Goal: Task Accomplishment & Management: Manage account settings

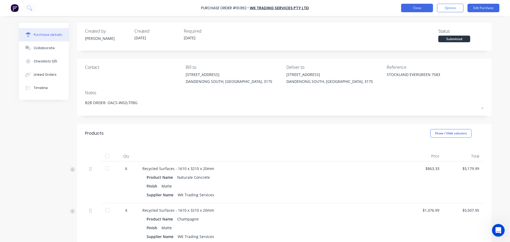
click at [429, 7] on button "Close" at bounding box center [417, 8] width 32 height 8
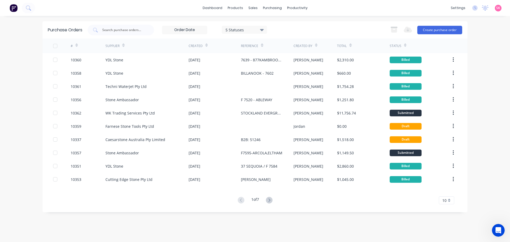
click at [217, 13] on div "dashboard products sales purchasing productivity dashboard products Product Cat…" at bounding box center [255, 8] width 510 height 16
click at [217, 10] on link "dashboard" at bounding box center [212, 8] width 25 height 8
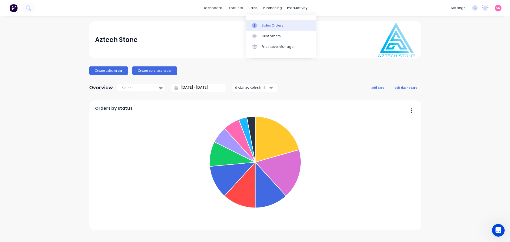
click at [256, 28] on link "Sales Orders" at bounding box center [281, 25] width 70 height 11
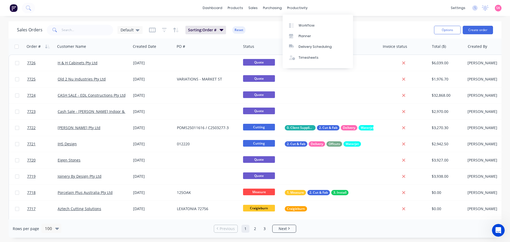
click at [298, 17] on div "Workflow Planner Delivery Scheduling Timesheets" at bounding box center [318, 42] width 70 height 54
click at [303, 25] on div "Workflow" at bounding box center [306, 25] width 16 height 5
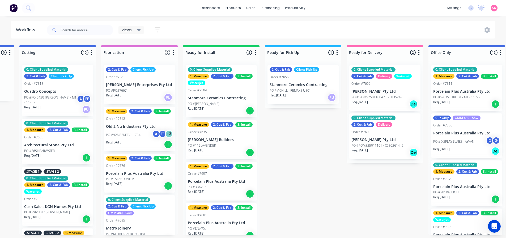
scroll to position [49, 0]
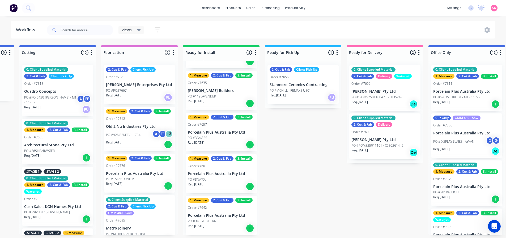
click at [228, 217] on div "1. Measure 2. Cut & Fab 3. Install Order #7642 Porcelain Plus Australia Pty Ltd…" at bounding box center [221, 215] width 71 height 39
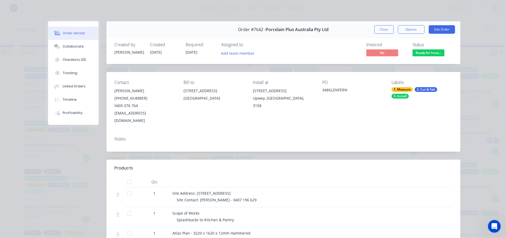
click at [388, 29] on button "Close" at bounding box center [383, 29] width 19 height 8
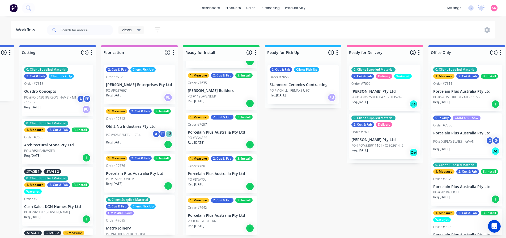
click at [227, 182] on div "Req. [DATE] I" at bounding box center [221, 186] width 67 height 9
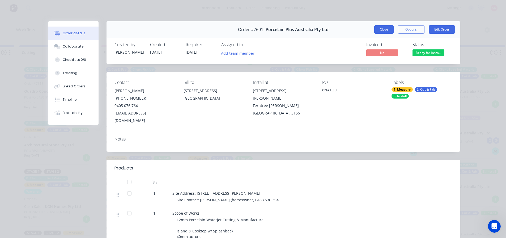
click at [378, 32] on button "Close" at bounding box center [383, 29] width 19 height 8
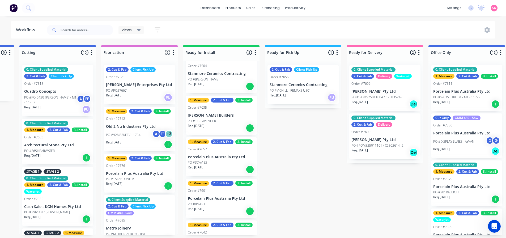
scroll to position [0, 0]
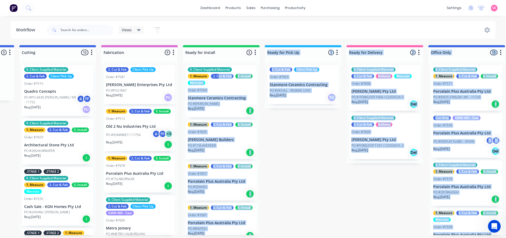
drag, startPoint x: 133, startPoint y: 177, endPoint x: 218, endPoint y: 78, distance: 130.5
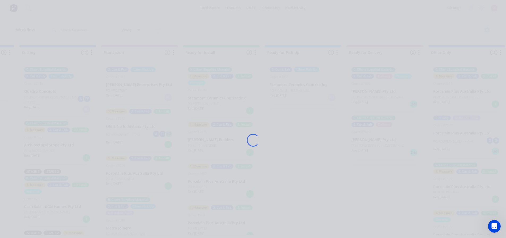
click at [282, 159] on div "Loading..." at bounding box center [253, 140] width 425 height 238
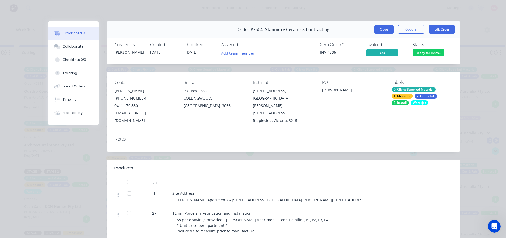
click at [376, 32] on button "Close" at bounding box center [383, 29] width 19 height 8
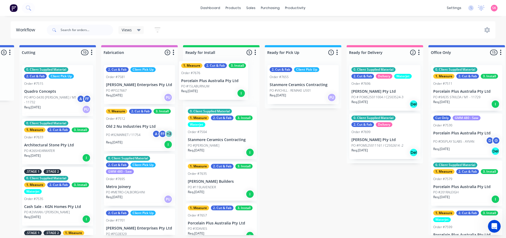
drag, startPoint x: 140, startPoint y: 168, endPoint x: 215, endPoint y: 76, distance: 118.4
click at [215, 76] on div "Submitted 13 Status colour #273444 hex #273444 Save Cancel Summaries Total orde…" at bounding box center [115, 140] width 1040 height 190
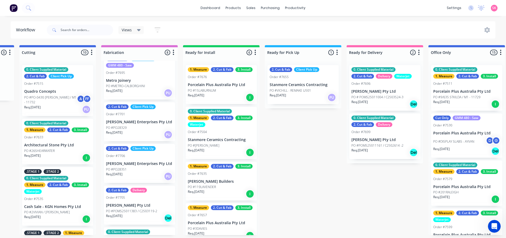
scroll to position [199, 0]
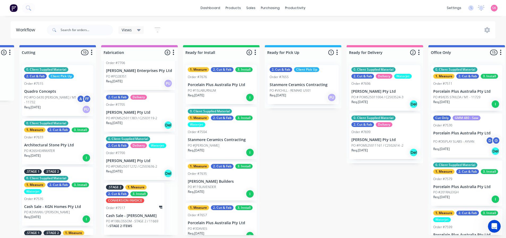
click at [357, 100] on p "Req. [DATE]" at bounding box center [359, 102] width 16 height 5
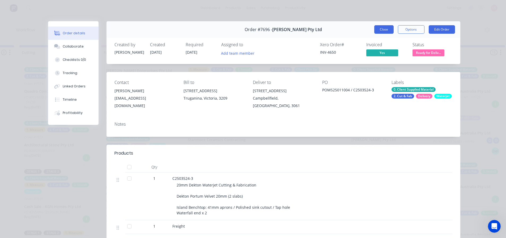
click at [380, 28] on button "Close" at bounding box center [383, 29] width 19 height 8
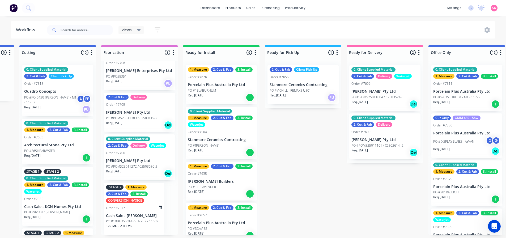
click at [375, 146] on p "PO #POMS25011161 / C2502614 -2" at bounding box center [377, 145] width 52 height 5
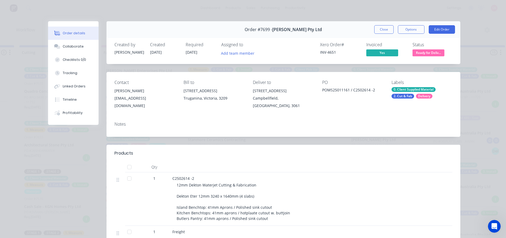
click at [378, 29] on button "Close" at bounding box center [383, 29] width 19 height 8
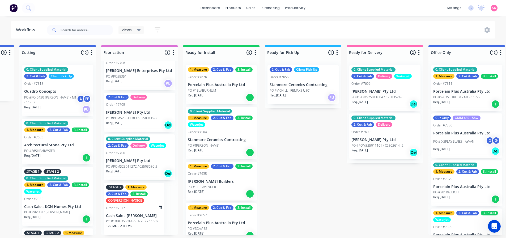
click at [395, 89] on p "[PERSON_NAME] Pty Ltd" at bounding box center [384, 91] width 67 height 5
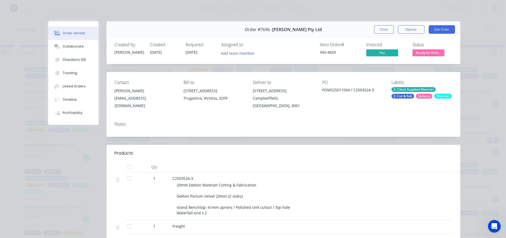
click at [421, 56] on span "Ready for Deliv..." at bounding box center [428, 52] width 32 height 7
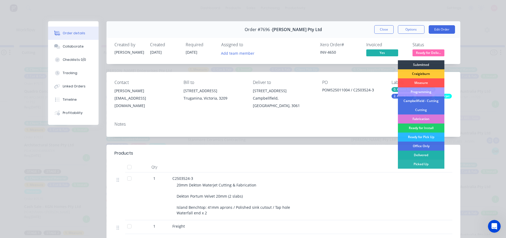
click at [425, 153] on div "Delivered" at bounding box center [421, 155] width 46 height 9
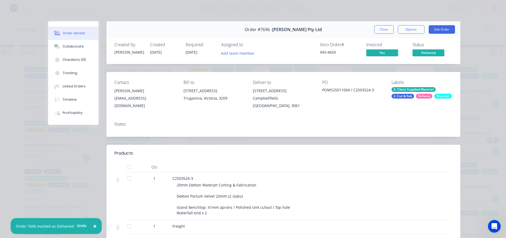
click at [385, 33] on button "Close" at bounding box center [383, 29] width 19 height 8
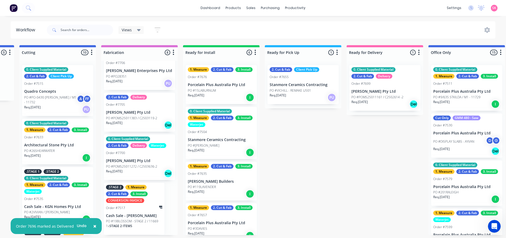
click at [402, 89] on p "[PERSON_NAME] Pty Ltd" at bounding box center [384, 91] width 67 height 5
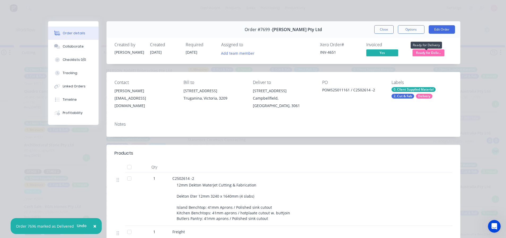
click at [436, 52] on span "Ready for Deliv..." at bounding box center [428, 52] width 32 height 7
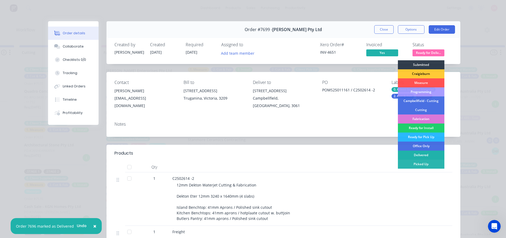
drag, startPoint x: 420, startPoint y: 152, endPoint x: 418, endPoint y: 147, distance: 5.2
click at [419, 152] on div "Delivered" at bounding box center [421, 155] width 46 height 9
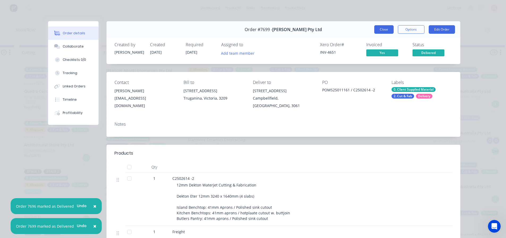
click at [385, 28] on button "Close" at bounding box center [383, 29] width 19 height 8
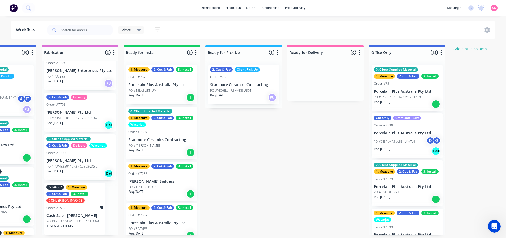
scroll to position [1, 534]
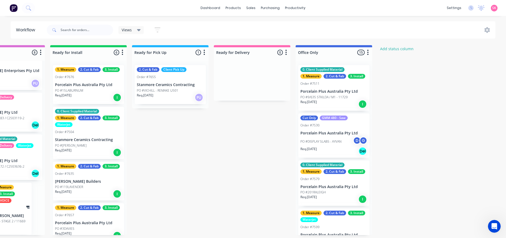
click at [330, 83] on div "Order #7511" at bounding box center [333, 83] width 67 height 5
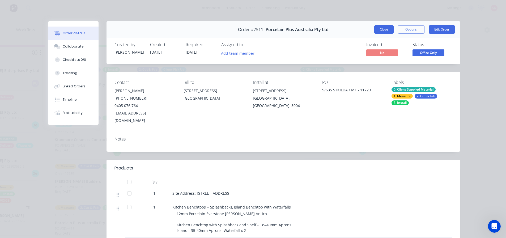
click at [381, 29] on button "Close" at bounding box center [383, 29] width 19 height 8
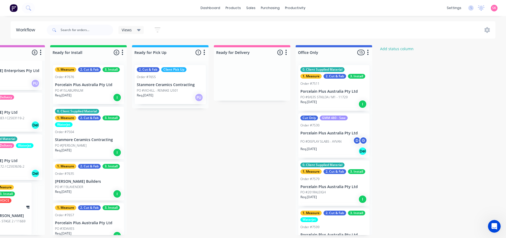
click at [347, 138] on div "PO #DISPLAY SLABS - AYVAN D G" at bounding box center [333, 141] width 67 height 10
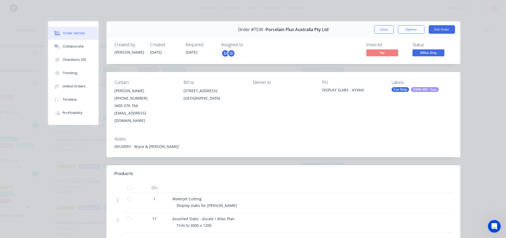
click at [390, 35] on div "Order #7530 - Porcelain Plus Australia Pty Ltd Close Options Edit Order" at bounding box center [283, 29] width 354 height 17
click at [386, 33] on button "Close" at bounding box center [383, 29] width 19 height 8
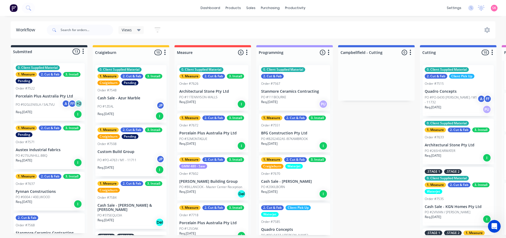
scroll to position [1, 0]
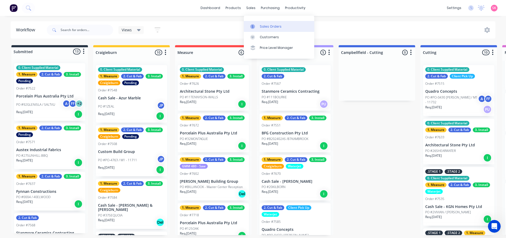
click at [258, 24] on div at bounding box center [254, 26] width 8 height 5
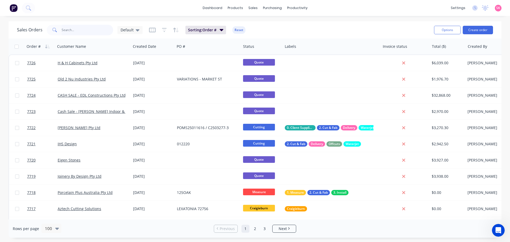
click at [80, 32] on input "text" at bounding box center [88, 30] width 52 height 11
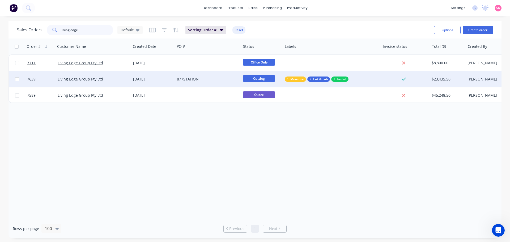
type input "living edge"
click at [194, 83] on div "877STATION" at bounding box center [208, 79] width 66 height 16
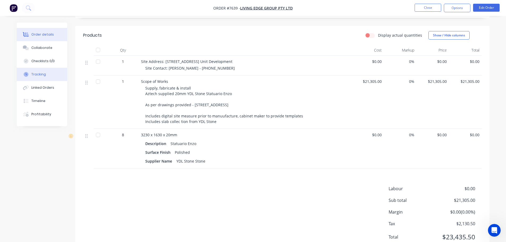
scroll to position [63, 0]
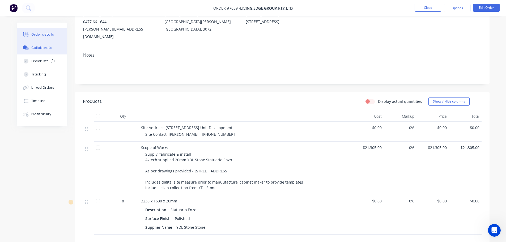
click at [45, 51] on button "Collaborate" at bounding box center [42, 47] width 50 height 13
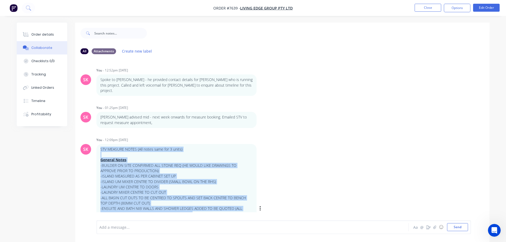
drag, startPoint x: 142, startPoint y: 162, endPoint x: 99, endPoint y: 145, distance: 46.9
click at [99, 145] on div "STV MEASURE NOTES (All notes same for 3 units) General Notes -BUILDER ON SITE C…" at bounding box center [176, 208] width 160 height 129
drag, startPoint x: 17, startPoint y: 28, endPoint x: 20, endPoint y: 29, distance: 2.7
click at [17, 28] on button "Order details" at bounding box center [42, 34] width 50 height 13
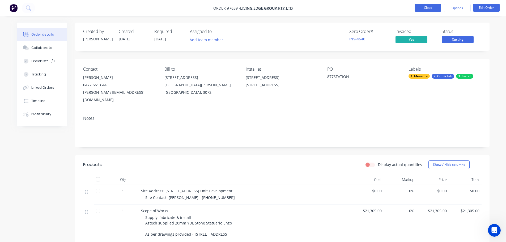
click at [429, 9] on button "Close" at bounding box center [428, 8] width 27 height 8
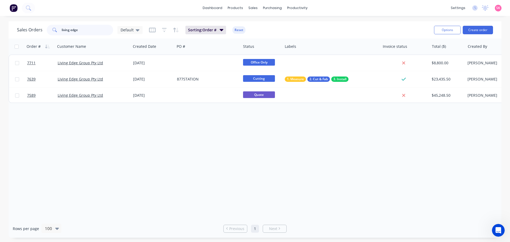
drag, startPoint x: 85, startPoint y: 31, endPoint x: 45, endPoint y: 30, distance: 39.8
click at [45, 30] on div "Sales Orders living edge Default" at bounding box center [80, 30] width 126 height 11
click at [276, 23] on div "Purchase Orders" at bounding box center [289, 25] width 28 height 5
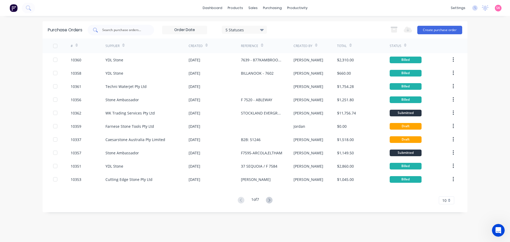
click at [138, 27] on input "text" at bounding box center [124, 29] width 44 height 5
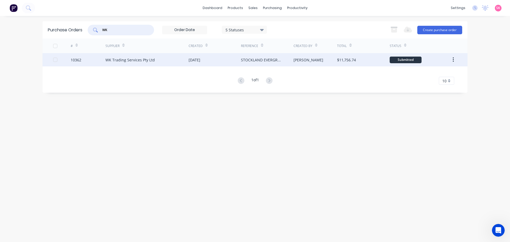
type input "WK"
click at [193, 60] on div "[DATE]" at bounding box center [195, 60] width 12 height 6
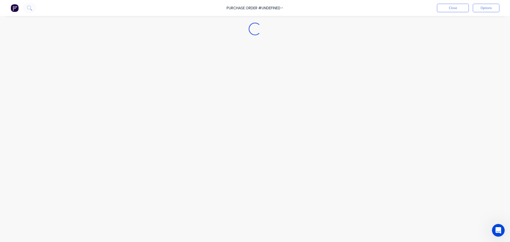
type textarea "x"
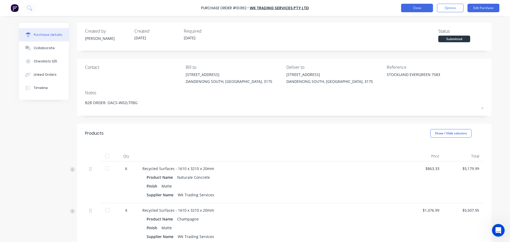
click at [421, 8] on button "Close" at bounding box center [417, 8] width 32 height 8
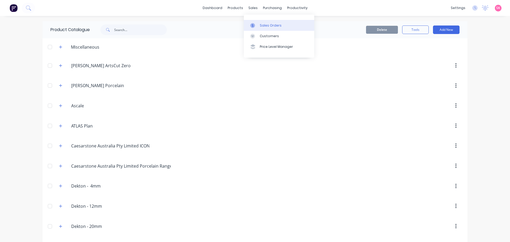
click at [258, 25] on div at bounding box center [254, 25] width 8 height 5
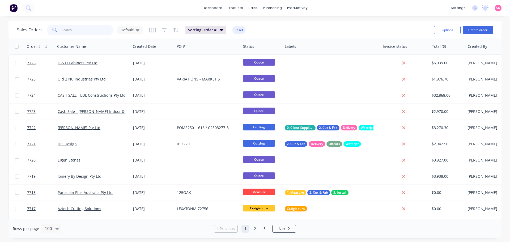
click at [64, 34] on input "text" at bounding box center [88, 30] width 52 height 11
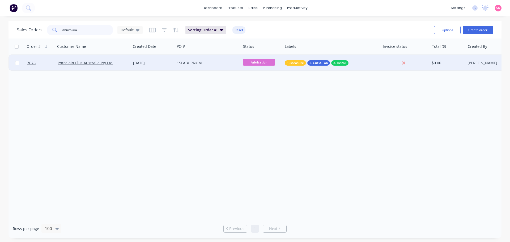
type input "laburnum"
click at [161, 62] on div "19 Aug 2025" at bounding box center [153, 62] width 40 height 5
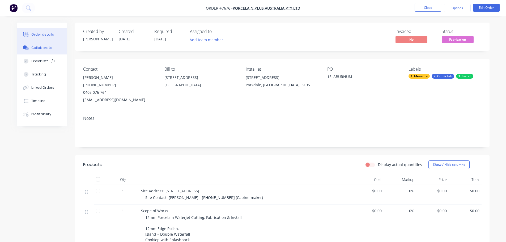
click at [30, 49] on div at bounding box center [26, 47] width 8 height 5
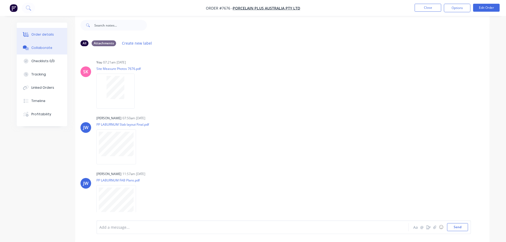
click at [33, 37] on div "Order details" at bounding box center [42, 34] width 23 height 5
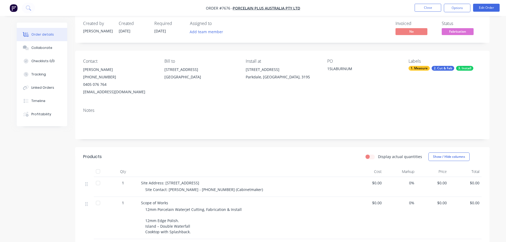
click at [411, 7] on ul "Close Options Edit Order" at bounding box center [457, 8] width 98 height 8
click at [423, 6] on button "Close" at bounding box center [428, 8] width 27 height 8
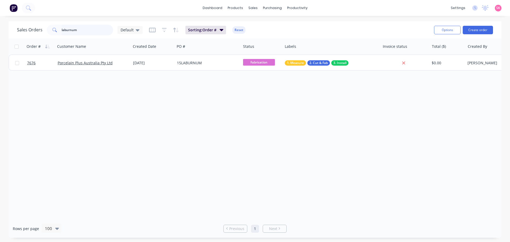
drag, startPoint x: 76, startPoint y: 33, endPoint x: 28, endPoint y: 30, distance: 48.1
click at [28, 30] on div "Sales Orders laburnum Default" at bounding box center [80, 30] width 126 height 11
type input "sade"
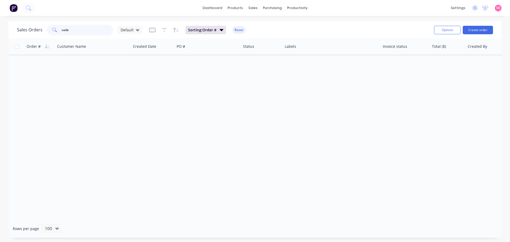
drag, startPoint x: 74, startPoint y: 31, endPoint x: 28, endPoint y: 29, distance: 46.0
click at [31, 29] on div "Sales Orders sade Default" at bounding box center [80, 30] width 126 height 11
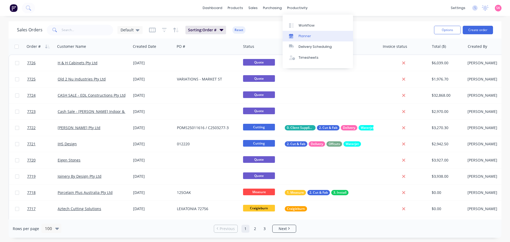
click at [299, 34] on div "Planner" at bounding box center [304, 36] width 12 height 5
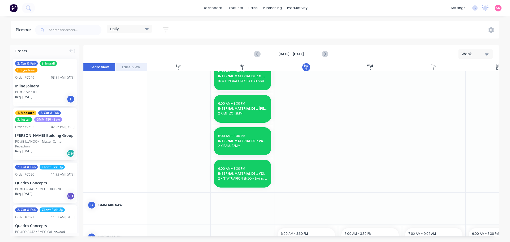
scroll to position [266, 0]
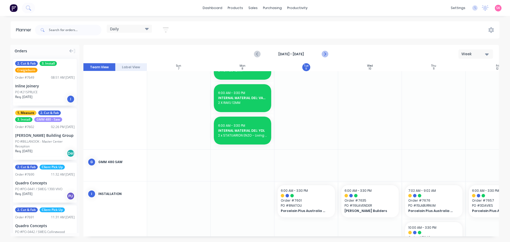
click at [325, 54] on icon "Next page" at bounding box center [324, 54] width 2 height 4
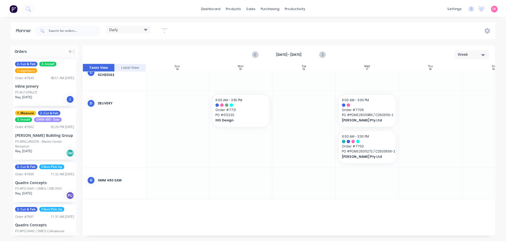
scroll to position [209, 0]
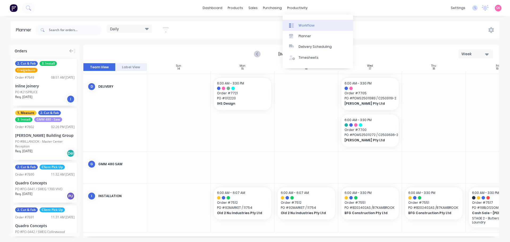
click at [300, 25] on div "Workflow" at bounding box center [306, 25] width 16 height 5
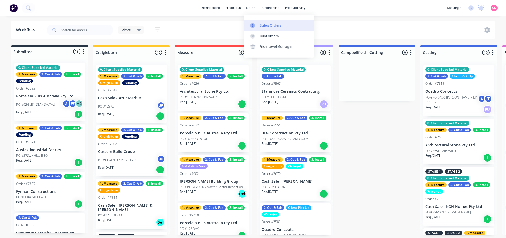
click at [259, 29] on link "Sales Orders" at bounding box center [279, 25] width 70 height 11
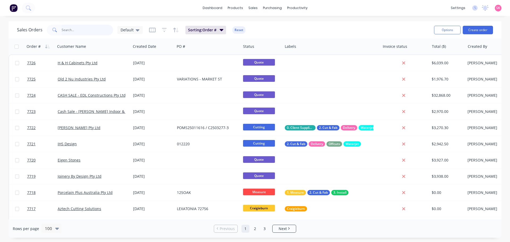
click at [89, 28] on input "text" at bounding box center [88, 30] width 52 height 11
click at [470, 28] on button "Create order" at bounding box center [478, 30] width 30 height 8
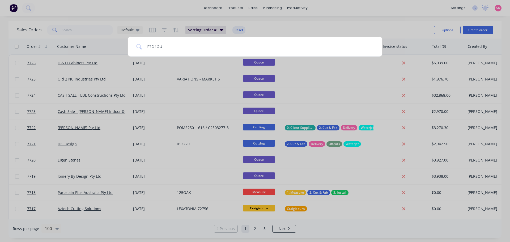
type input "marbut"
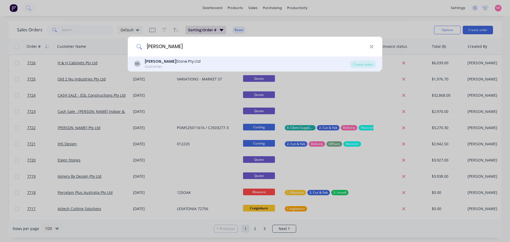
click at [270, 59] on div "ML Marbut Stone Pty Ltd Customer" at bounding box center [242, 64] width 216 height 10
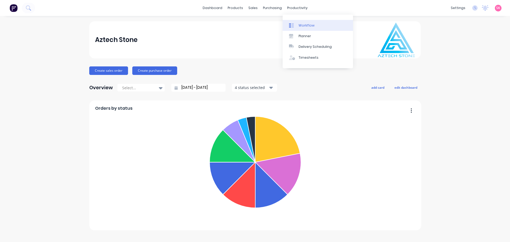
click at [301, 24] on div "Workflow" at bounding box center [306, 25] width 16 height 5
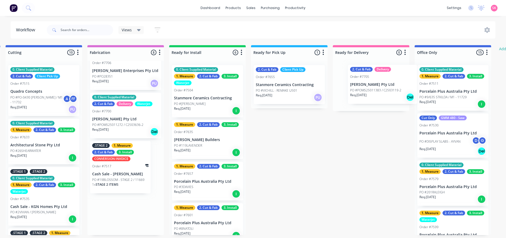
scroll to position [0, 417]
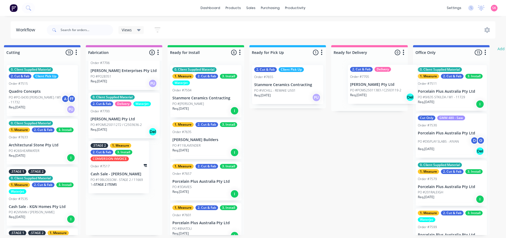
drag, startPoint x: 125, startPoint y: 121, endPoint x: 388, endPoint y: 91, distance: 265.3
click at [388, 91] on div "Submitted 13 Status colour #273444 hex #273444 Save Cancel Summaries Total orde…" at bounding box center [100, 140] width 1040 height 190
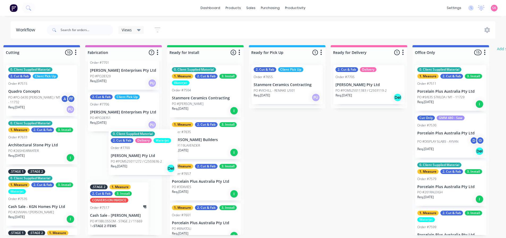
scroll to position [0, 425]
drag, startPoint x: 117, startPoint y: 158, endPoint x: 364, endPoint y: 97, distance: 253.8
click at [364, 97] on div "Submitted 13 Status colour #273444 hex #273444 Save Cancel Summaries Total orde…" at bounding box center [99, 140] width 1040 height 190
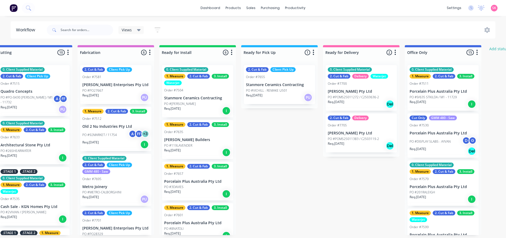
scroll to position [109, 0]
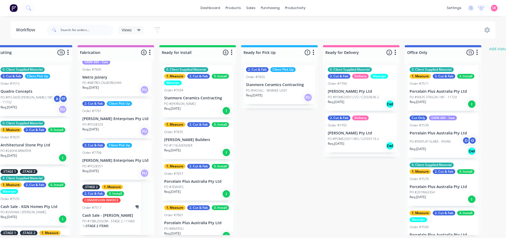
click at [364, 94] on div "0. Client Supplied Material 2. Cut & Fab Delivery Waterjet Order #7700 Marbut S…" at bounding box center [361, 88] width 71 height 46
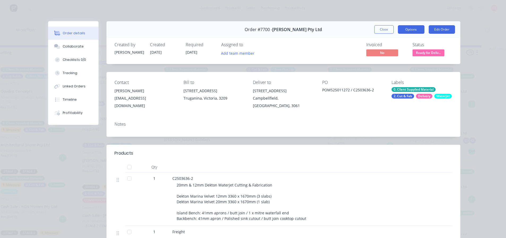
click at [414, 28] on button "Options" at bounding box center [411, 29] width 27 height 8
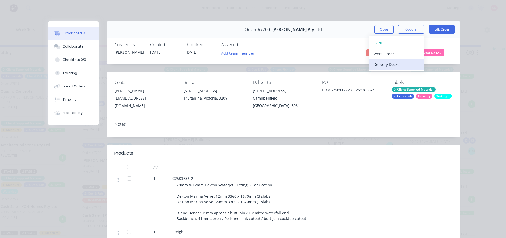
click at [404, 65] on div "Delivery Docket" at bounding box center [396, 65] width 46 height 8
click at [399, 76] on div "Custom" at bounding box center [396, 75] width 46 height 8
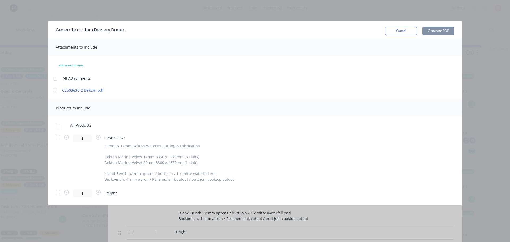
click at [58, 125] on div at bounding box center [58, 125] width 11 height 11
click at [432, 28] on button "Generate PDF" at bounding box center [438, 31] width 32 height 8
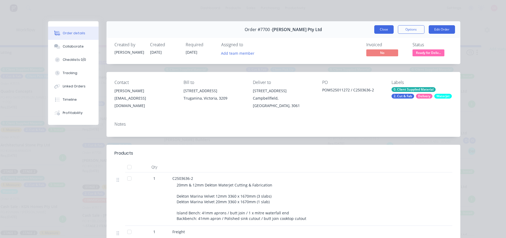
click at [390, 30] on button "Close" at bounding box center [383, 29] width 19 height 8
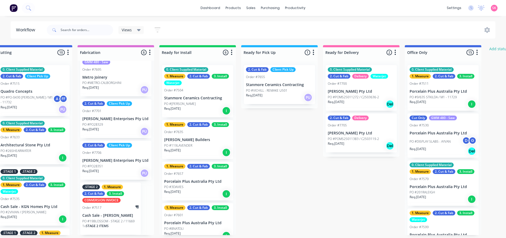
click at [377, 127] on div "Order #7705" at bounding box center [361, 125] width 67 height 5
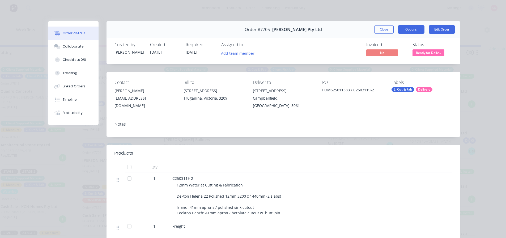
click at [416, 30] on button "Options" at bounding box center [411, 29] width 27 height 8
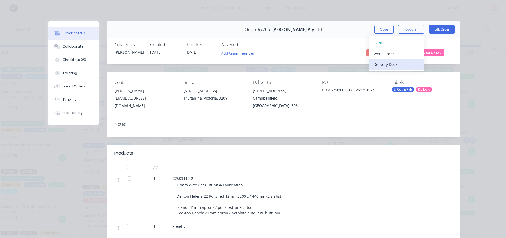
click at [402, 65] on div "Delivery Docket" at bounding box center [396, 65] width 46 height 8
click at [401, 73] on div "Custom" at bounding box center [396, 75] width 46 height 8
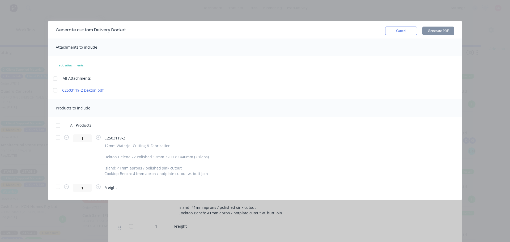
click at [59, 125] on div at bounding box center [58, 125] width 11 height 11
click at [442, 33] on button "Generate PDF" at bounding box center [438, 31] width 32 height 8
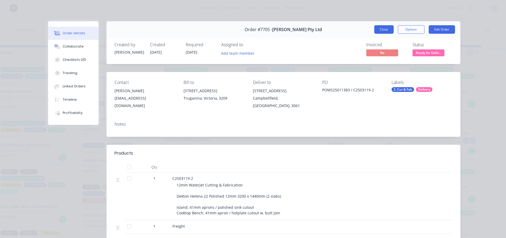
click at [380, 28] on button "Close" at bounding box center [383, 29] width 19 height 8
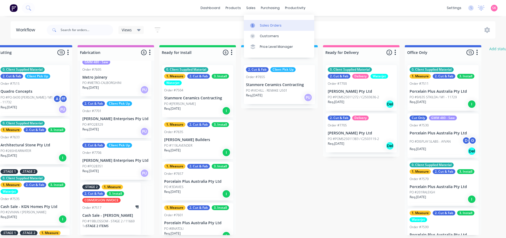
click at [255, 23] on div at bounding box center [254, 25] width 8 height 5
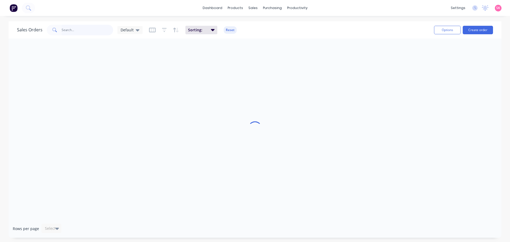
click at [80, 34] on input "text" at bounding box center [88, 30] width 52 height 11
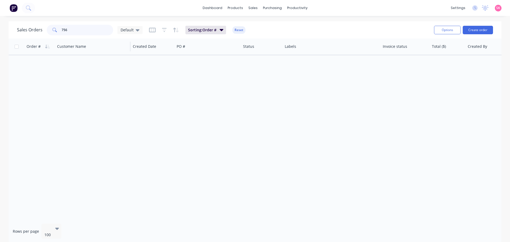
type input "7568"
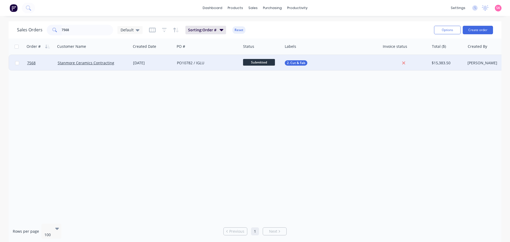
click at [124, 66] on div "Stanmore Ceramics Contracting" at bounding box center [93, 63] width 75 height 16
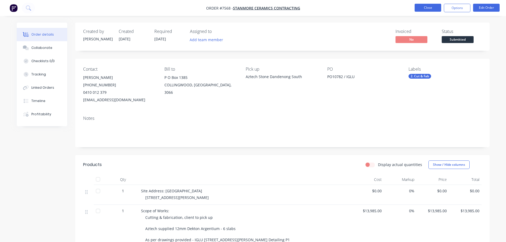
click at [437, 7] on button "Close" at bounding box center [428, 8] width 27 height 8
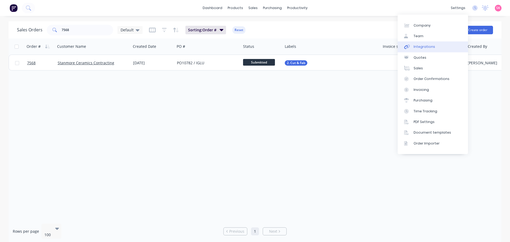
click at [434, 52] on link "Integrations" at bounding box center [433, 46] width 70 height 11
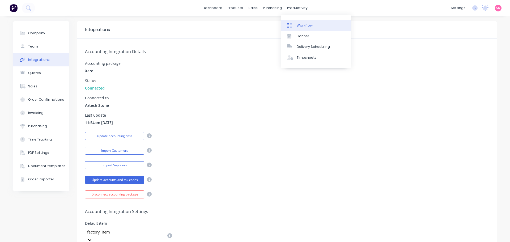
click at [299, 22] on link "Workflow" at bounding box center [316, 25] width 70 height 11
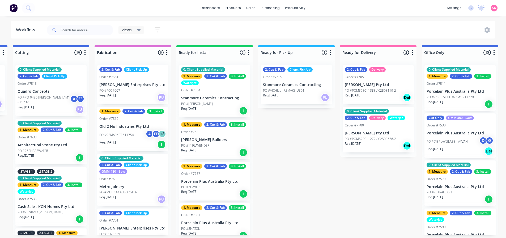
scroll to position [0, 453]
